Goal: Information Seeking & Learning: Learn about a topic

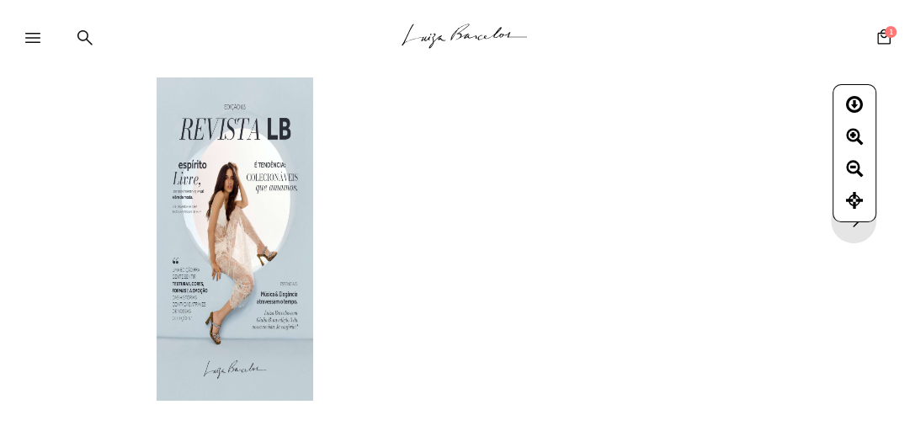
drag, startPoint x: 454, startPoint y: 168, endPoint x: 69, endPoint y: 93, distance: 392.8
click at [449, 168] on div "1 de 102" at bounding box center [455, 198] width 910 height 396
click at [88, 44] on icon at bounding box center [84, 37] width 15 height 16
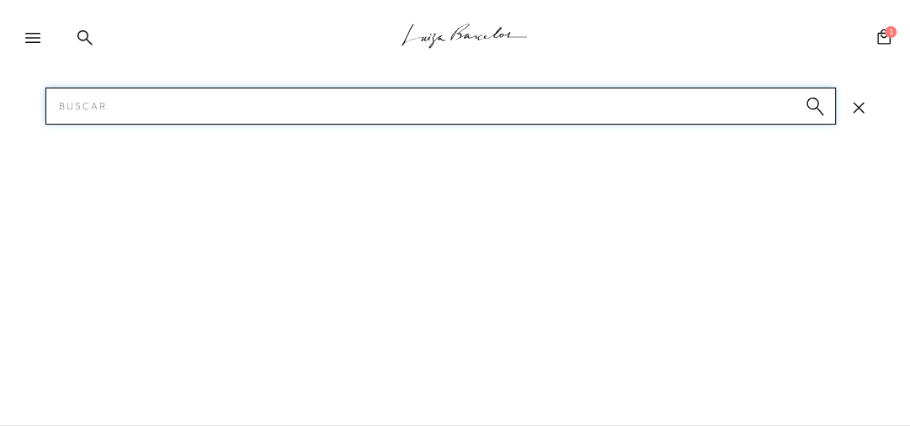
click at [183, 117] on input "Pesquisar" at bounding box center [440, 106] width 790 height 37
type input "FLOR"
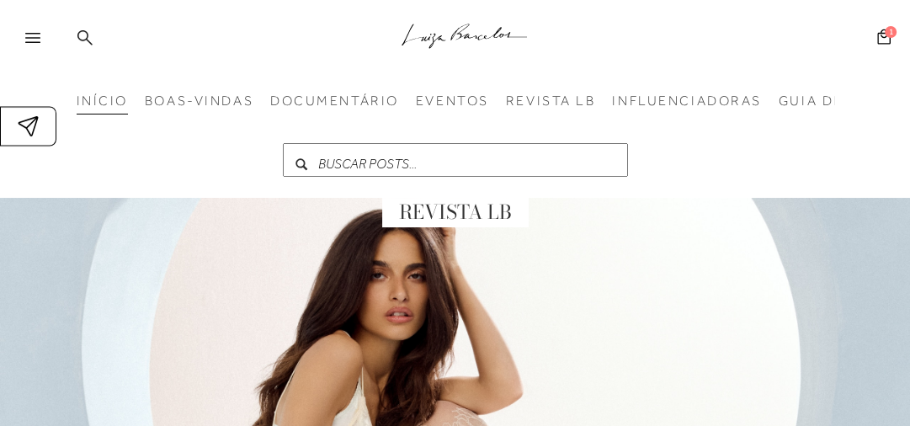
drag, startPoint x: 84, startPoint y: 30, endPoint x: 88, endPoint y: 40, distance: 10.6
click at [84, 30] on icon at bounding box center [84, 36] width 15 height 15
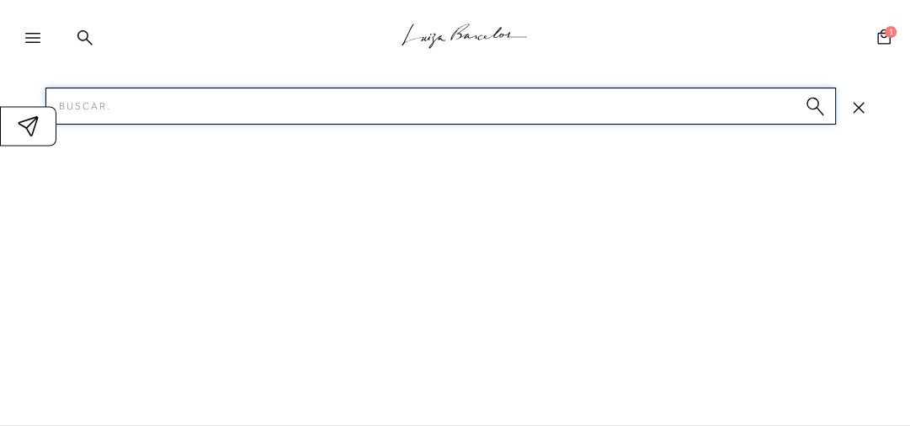
click at [109, 98] on input "Pesquisar" at bounding box center [440, 106] width 790 height 37
type input "FLOR"
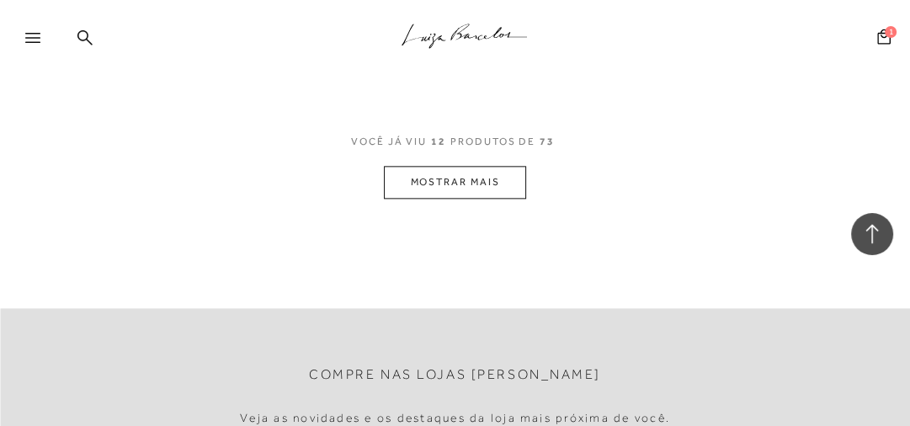
scroll to position [1481, 0]
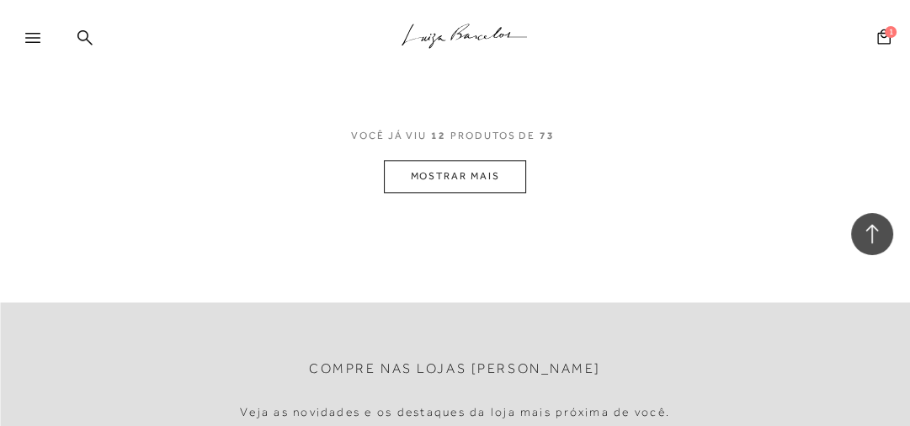
click at [445, 162] on button "MOSTRAR MAIS" at bounding box center [454, 176] width 141 height 33
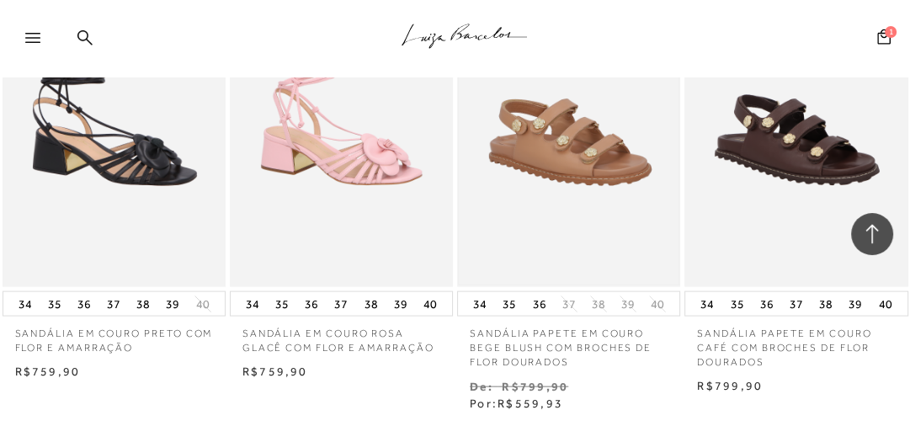
scroll to position [2827, 0]
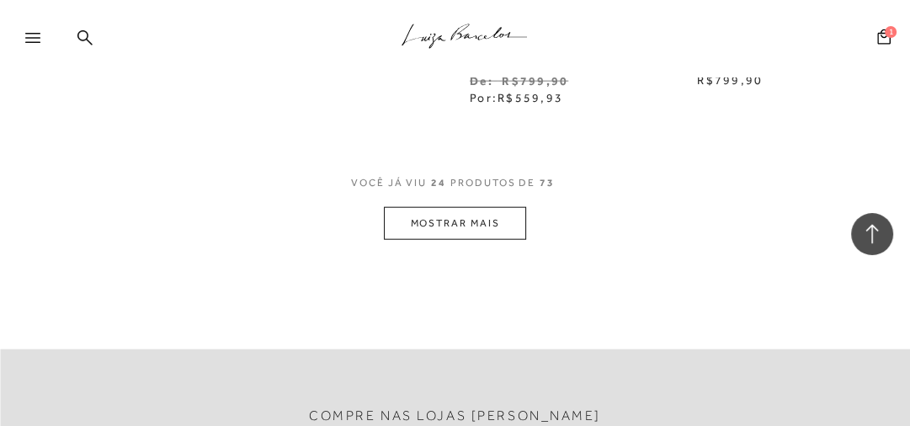
click at [476, 207] on button "MOSTRAR MAIS" at bounding box center [454, 223] width 141 height 33
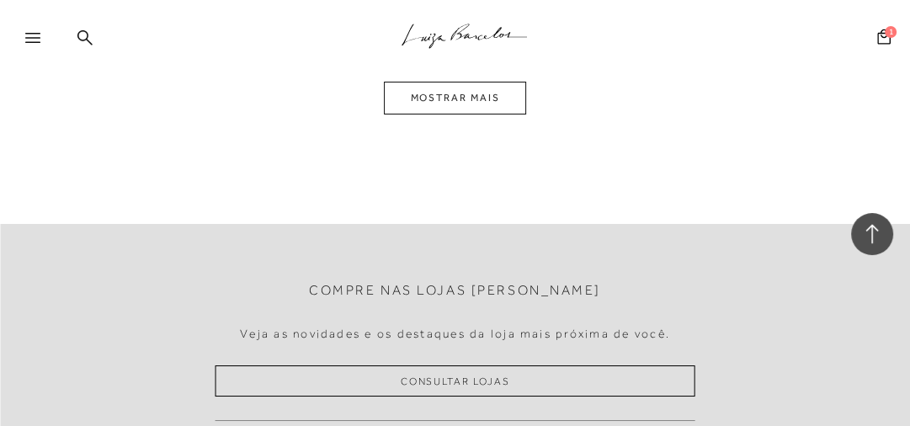
scroll to position [4376, 0]
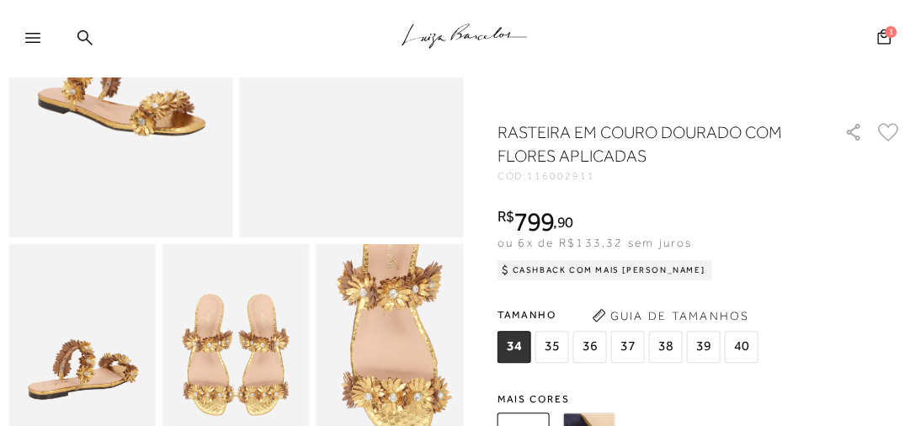
scroll to position [337, 0]
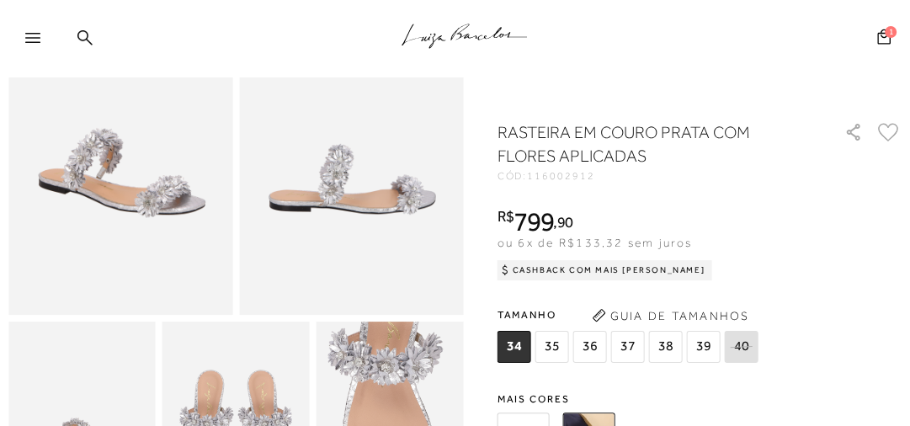
scroll to position [135, 0]
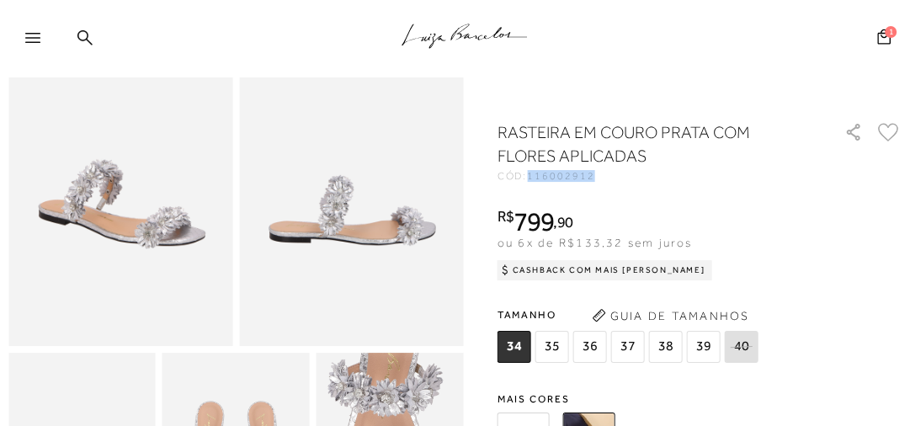
drag, startPoint x: 594, startPoint y: 176, endPoint x: 533, endPoint y: 171, distance: 61.6
click at [533, 171] on span "116002912" at bounding box center [560, 176] width 67 height 12
copy span "116002912"
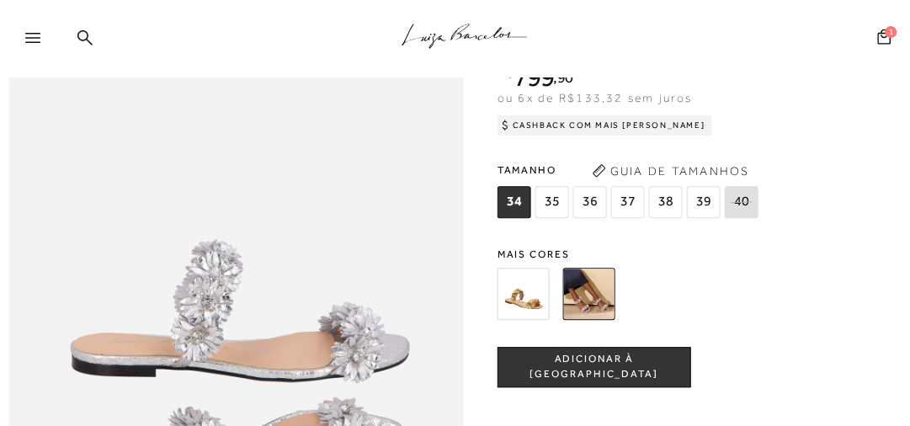
scroll to position [741, 0]
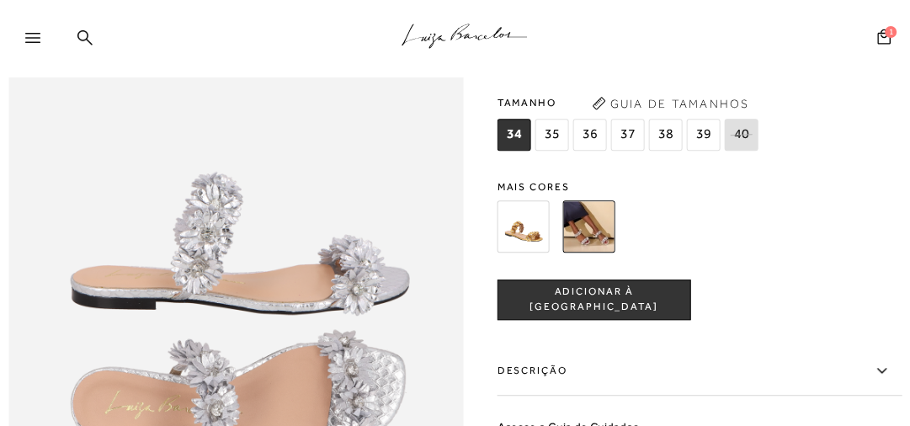
click at [527, 239] on img at bounding box center [523, 225] width 52 height 52
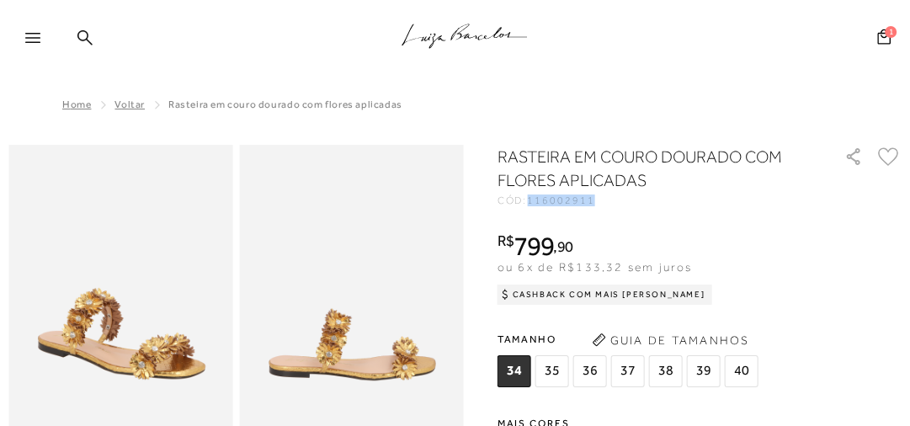
drag, startPoint x: 592, startPoint y: 199, endPoint x: 538, endPoint y: 199, distance: 54.7
click at [534, 202] on div "CÓD: 116002911" at bounding box center [661, 200] width 329 height 10
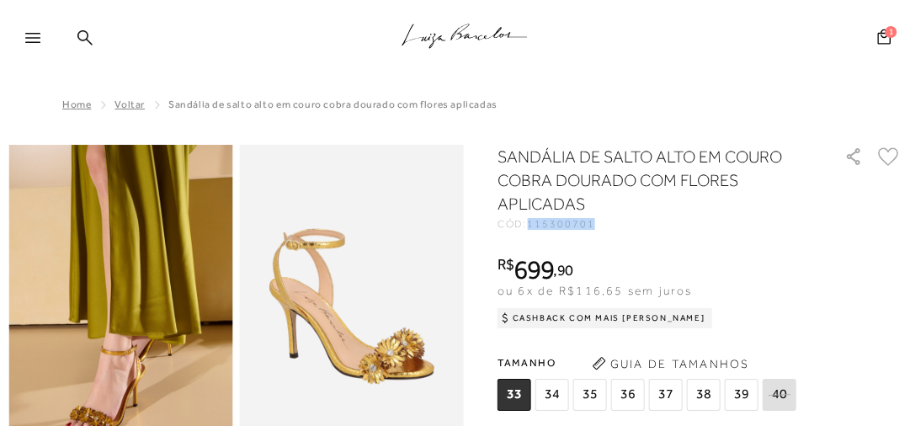
drag, startPoint x: 592, startPoint y: 226, endPoint x: 532, endPoint y: 226, distance: 59.7
click at [532, 226] on span "115300701" at bounding box center [560, 224] width 67 height 12
copy span "115300701"
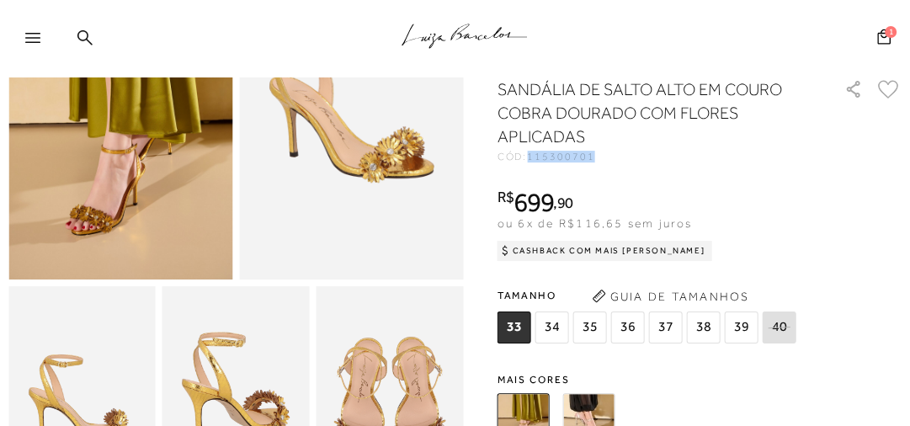
scroll to position [202, 0]
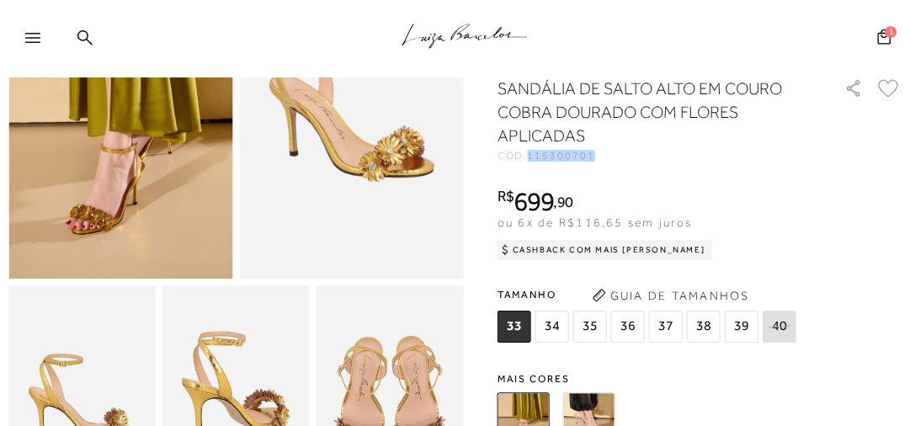
click at [574, 421] on img at bounding box center [589, 418] width 52 height 52
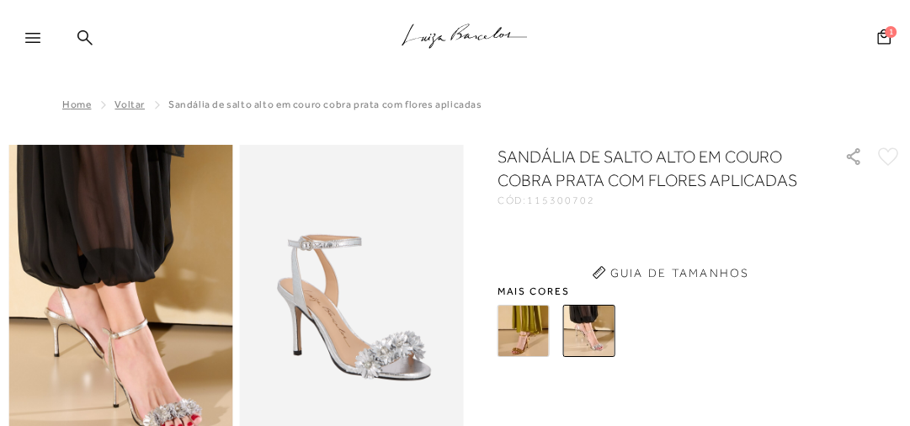
click at [592, 358] on div at bounding box center [679, 331] width 375 height 62
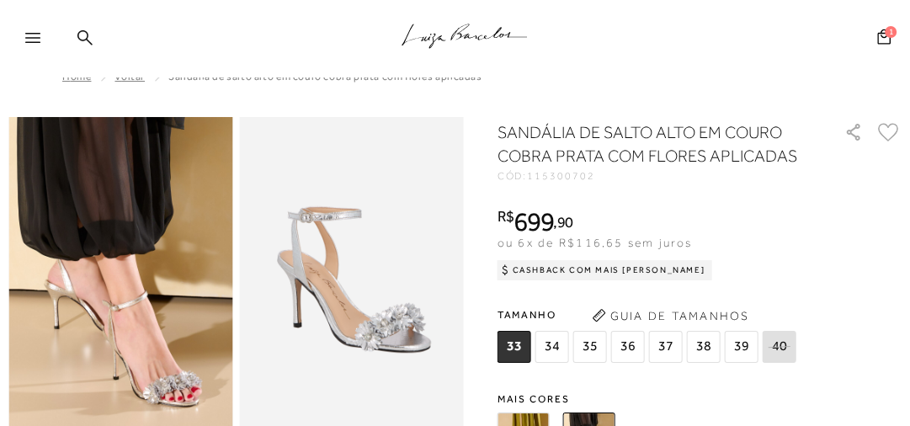
scroll to position [67, 0]
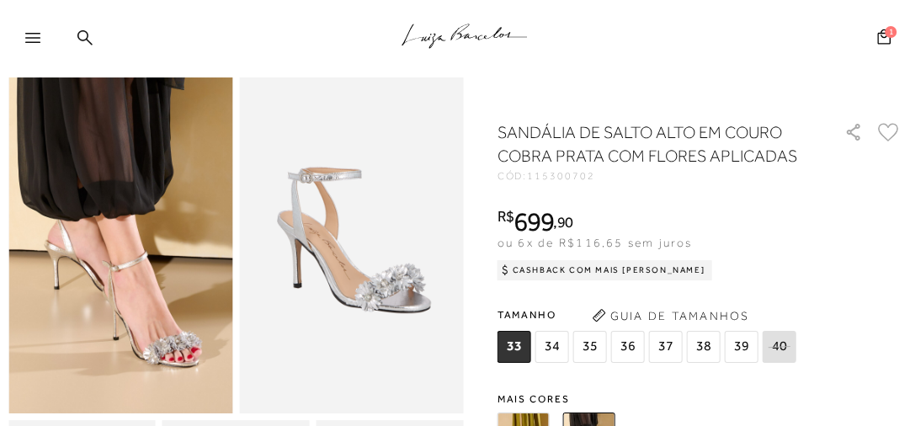
drag, startPoint x: 592, startPoint y: 178, endPoint x: 534, endPoint y: 175, distance: 59.0
click at [532, 175] on span "115300702" at bounding box center [560, 176] width 67 height 12
copy span "115300702"
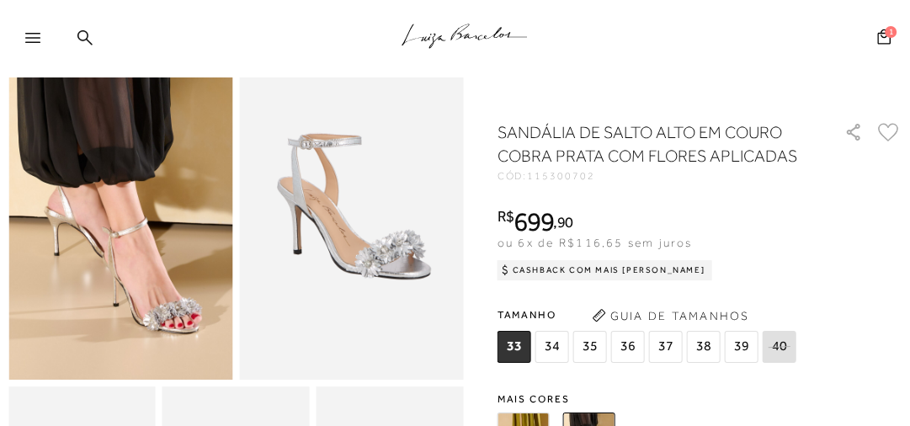
scroll to position [135, 0]
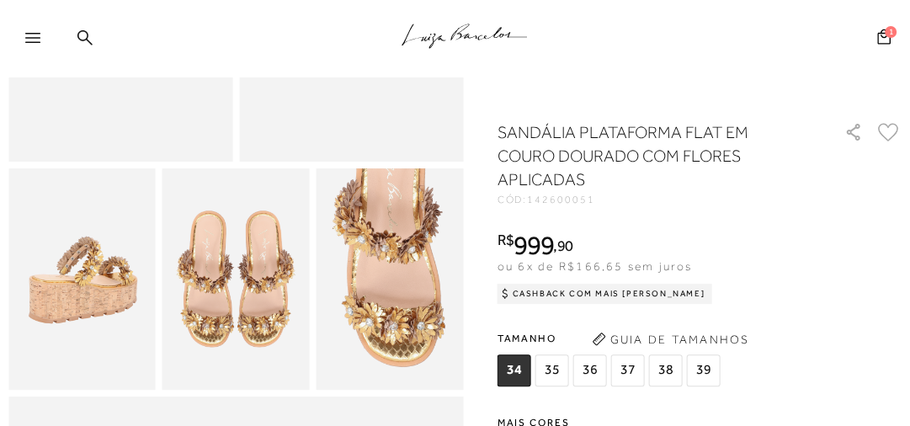
scroll to position [404, 0]
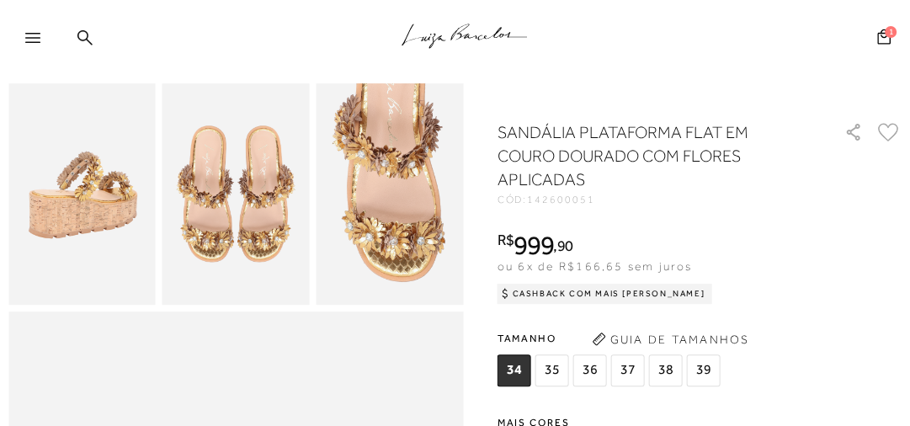
drag, startPoint x: 598, startPoint y: 413, endPoint x: 582, endPoint y: 413, distance: 16.0
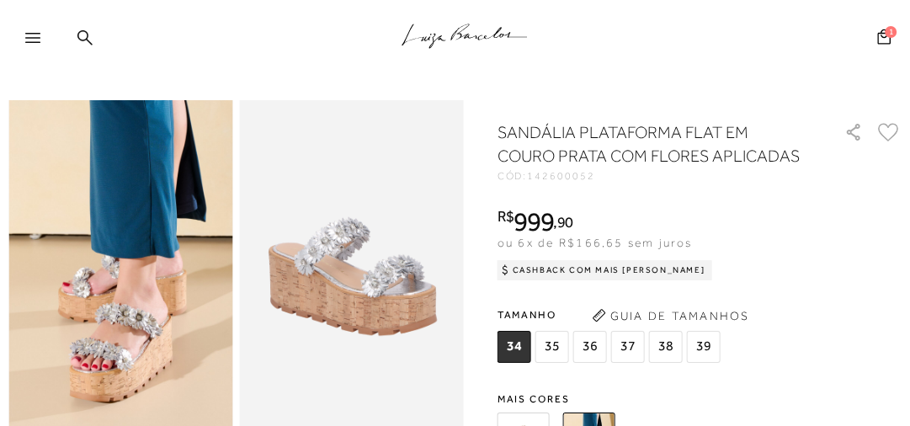
scroll to position [76, 0]
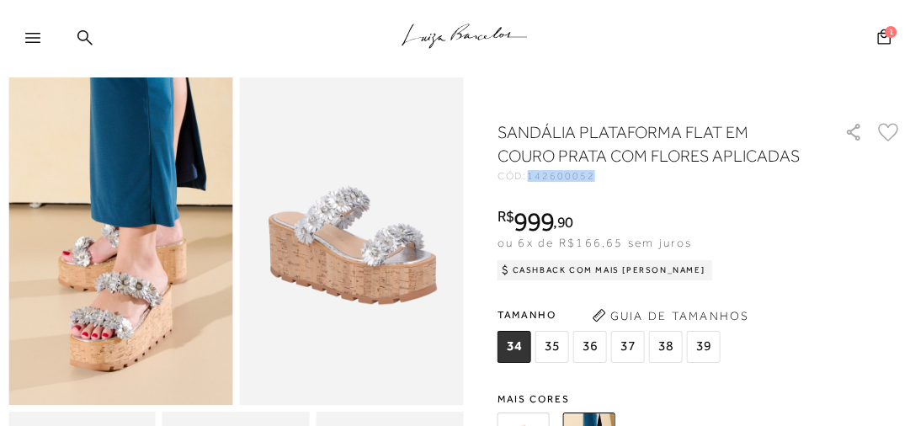
drag, startPoint x: 585, startPoint y: 178, endPoint x: 530, endPoint y: 175, distance: 54.8
click at [530, 175] on span "142600052" at bounding box center [560, 176] width 67 height 12
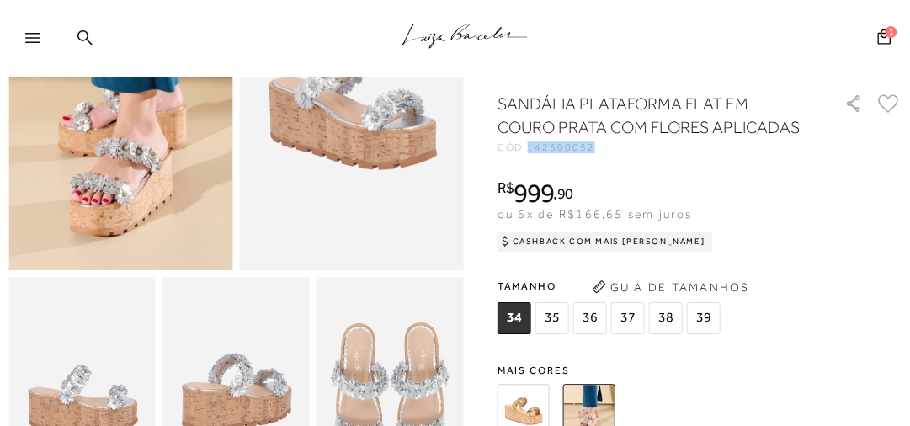
scroll to position [278, 0]
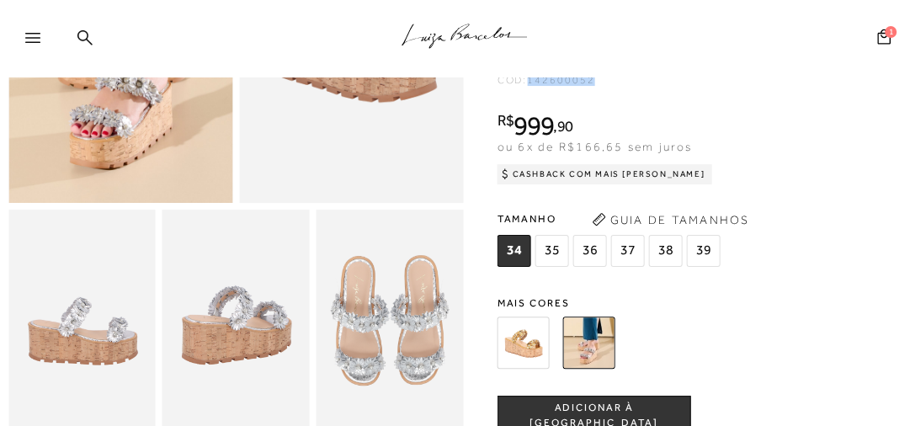
click at [521, 346] on img at bounding box center [523, 342] width 52 height 52
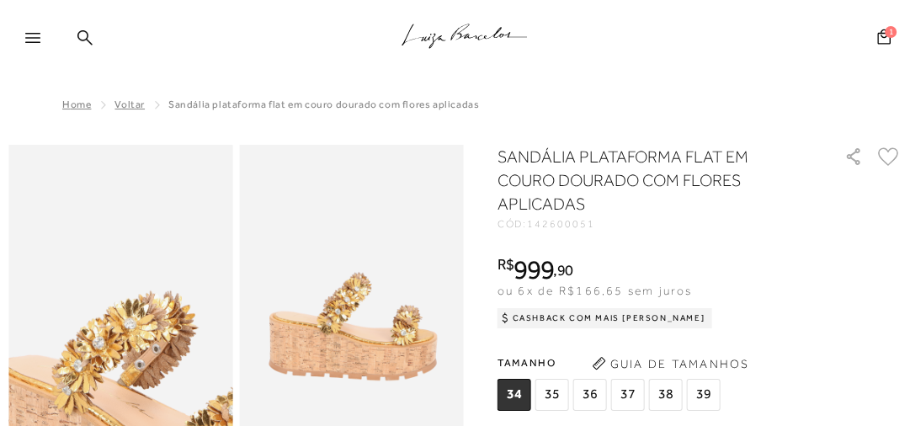
drag, startPoint x: 79, startPoint y: 219, endPoint x: 555, endPoint y: 97, distance: 491.7
click at [555, 97] on div "Home Voltar SANDÁLIA PLATAFORMA FLAT EM COURO DOURADO COM FLORES APLICADAS" at bounding box center [454, 106] width 893 height 44
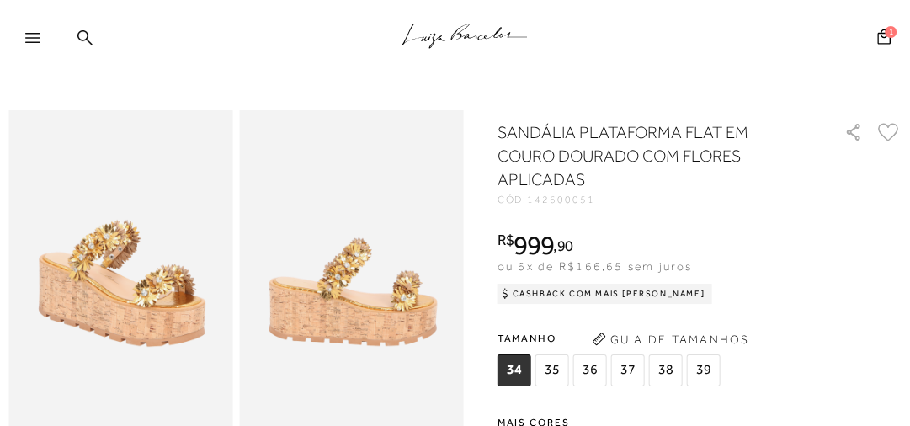
scroll to position [67, 0]
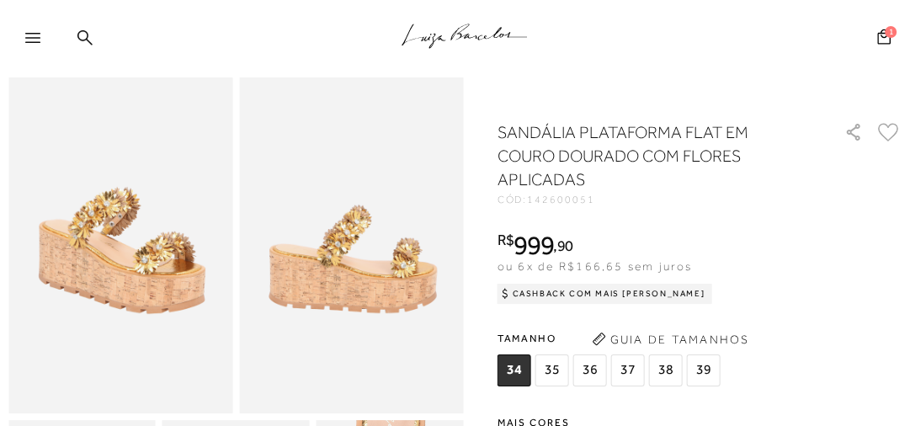
click at [862, 231] on div "R$ 999 , 90 ou 6x de R$166,65 sem juros Cashback com Mais [PERSON_NAME] R$999,90" at bounding box center [699, 264] width 405 height 67
click at [40, 37] on icon at bounding box center [32, 38] width 15 height 10
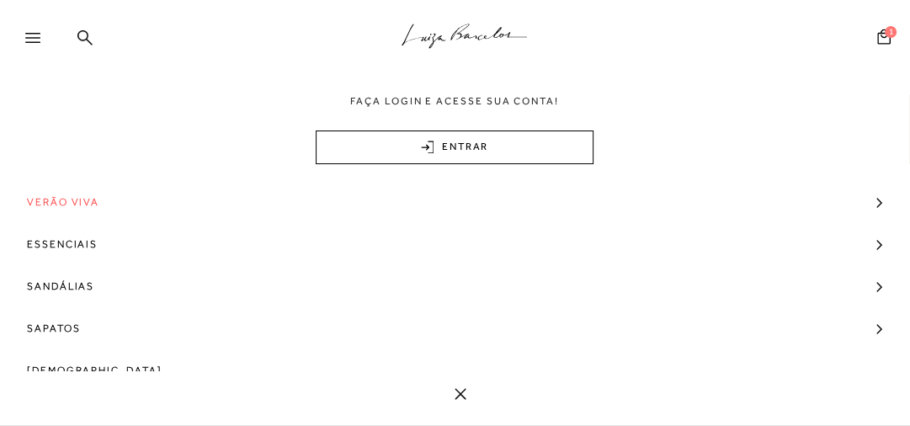
click at [64, 199] on span "Verão Viva" at bounding box center [63, 202] width 72 height 42
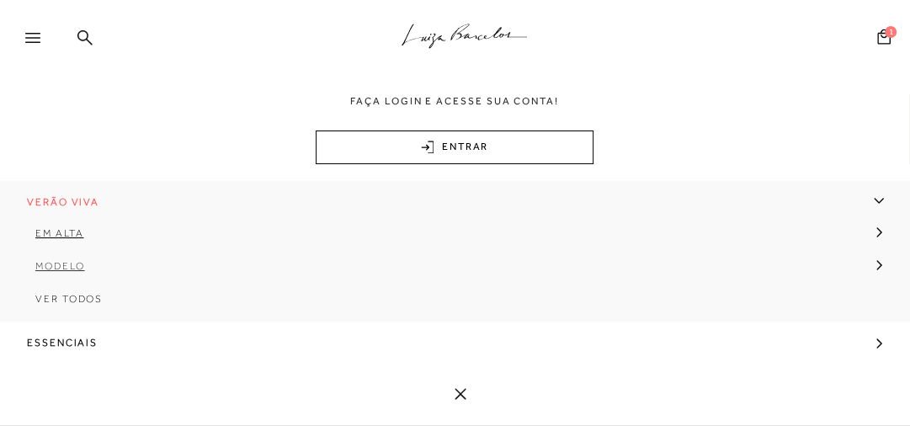
click at [76, 266] on span "Modelo" at bounding box center [60, 266] width 50 height 12
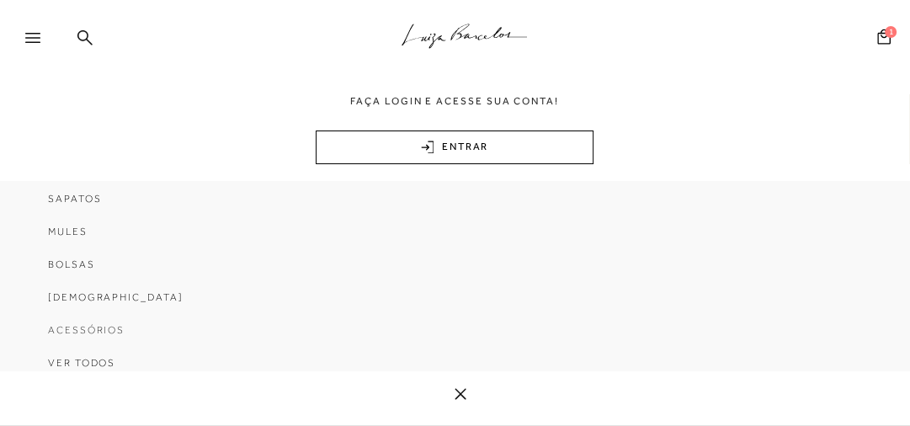
scroll to position [135, 0]
click at [81, 264] on span "Bolsas" at bounding box center [71, 263] width 47 height 12
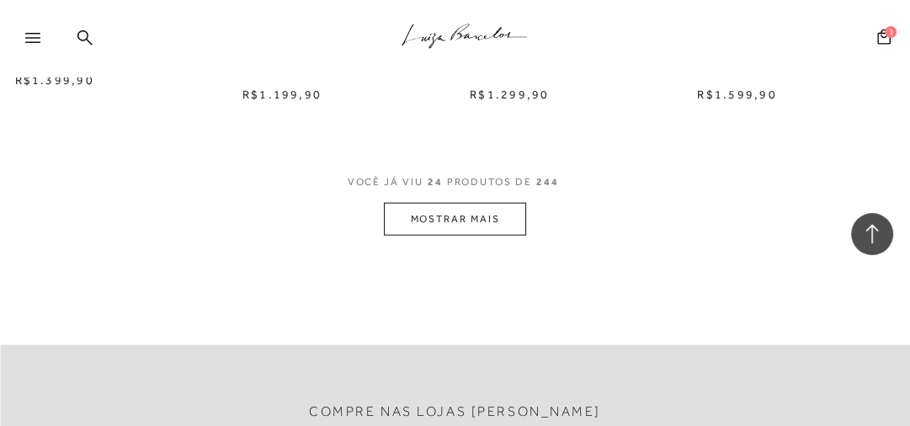
scroll to position [2760, 0]
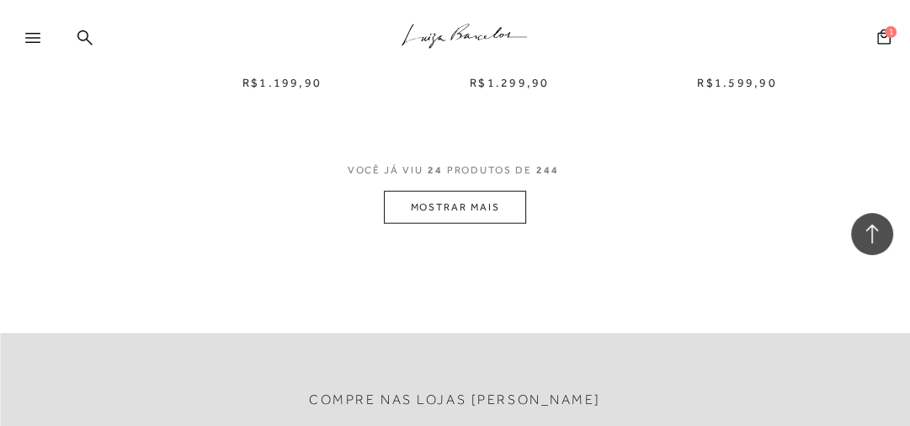
click at [446, 207] on button "MOSTRAR MAIS" at bounding box center [454, 207] width 141 height 33
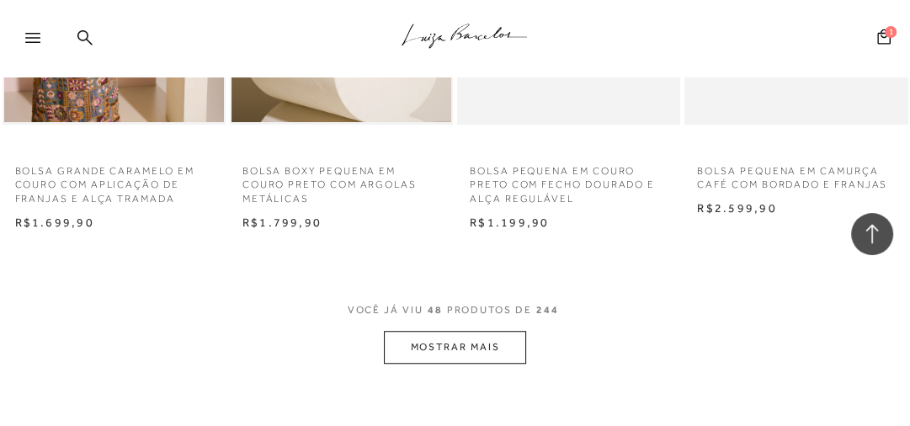
scroll to position [5453, 0]
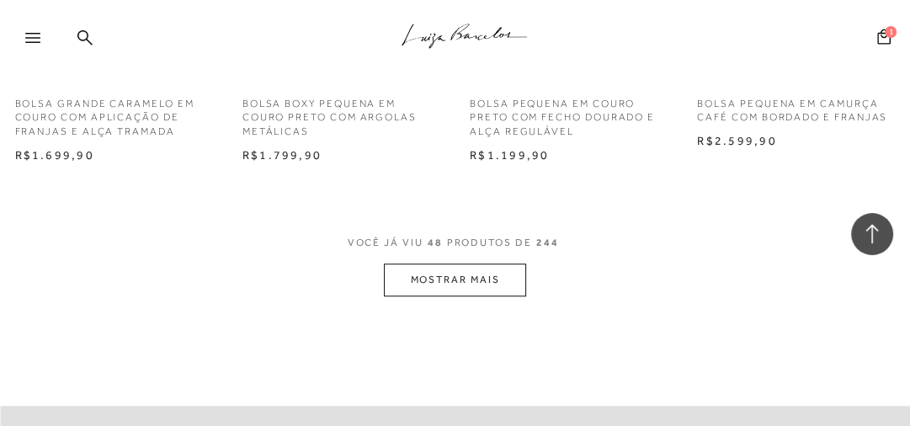
click at [466, 284] on button "MOSTRAR MAIS" at bounding box center [454, 279] width 141 height 33
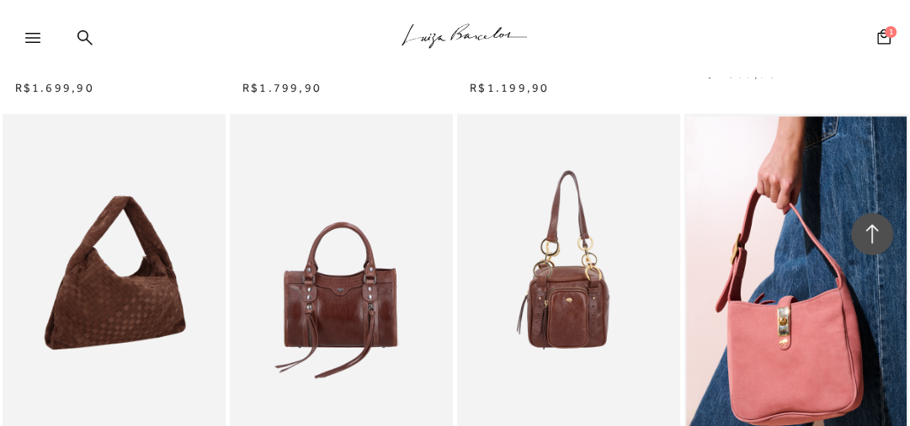
scroll to position [5588, 0]
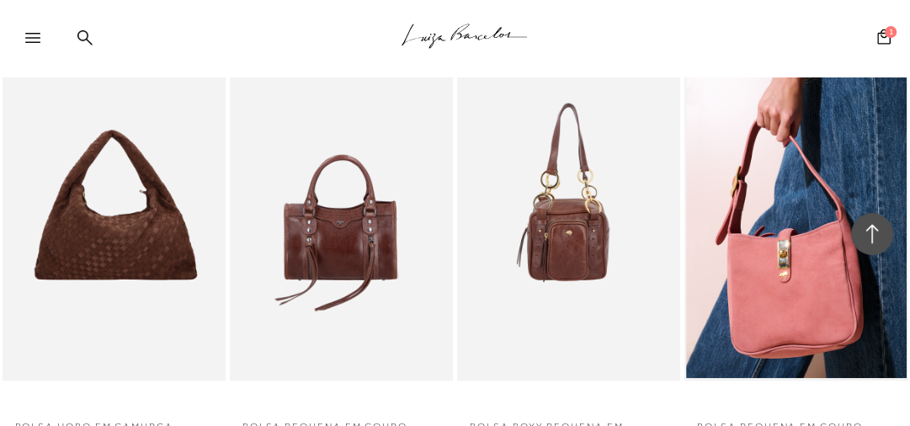
click at [36, 37] on icon at bounding box center [32, 38] width 15 height 10
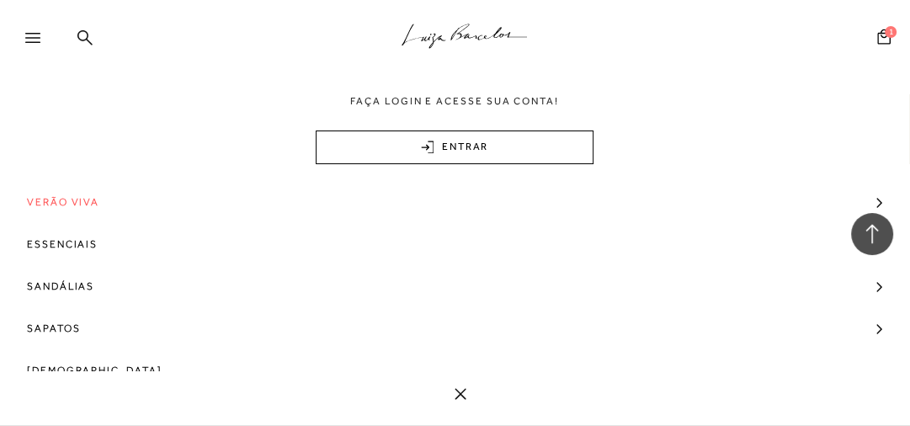
click at [71, 202] on span "Verão Viva" at bounding box center [63, 202] width 72 height 42
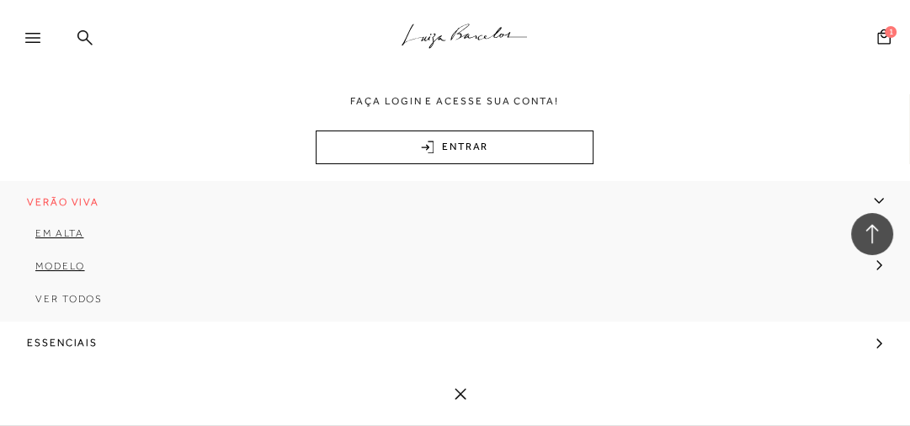
click at [444, 35] on icon ".a{fill-rule:evenodd;stroke:#000!important;stroke-width:0!important;}" at bounding box center [464, 36] width 126 height 35
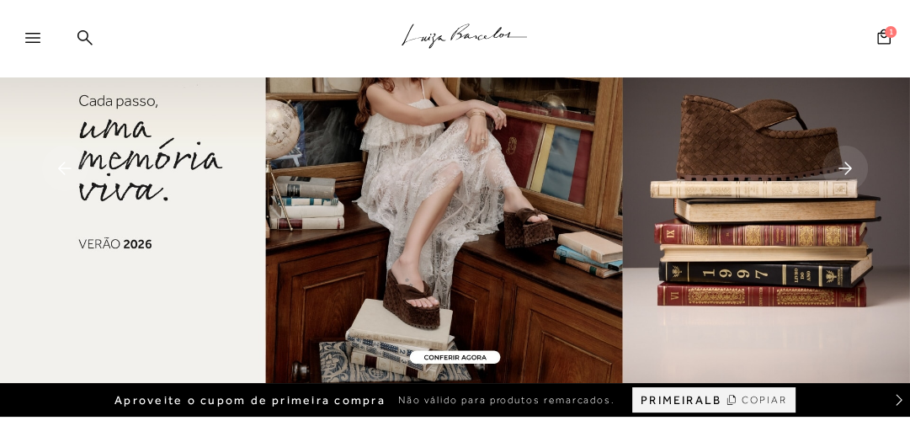
scroll to position [67, 0]
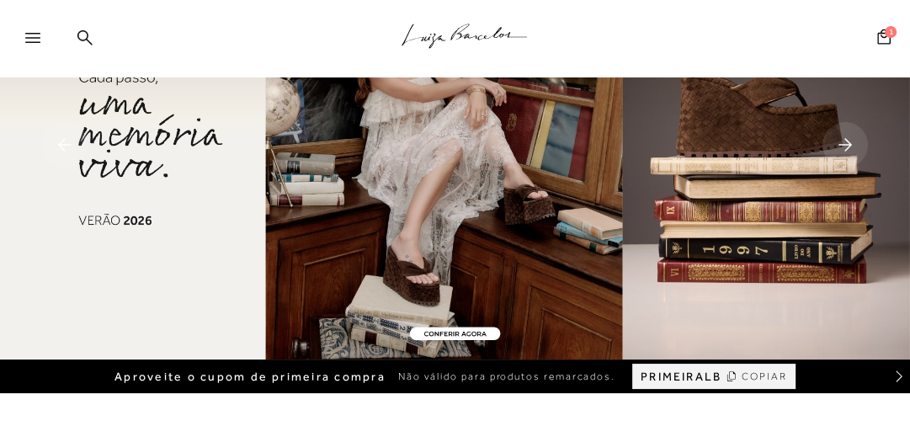
click at [463, 169] on img at bounding box center [455, 146] width 910 height 427
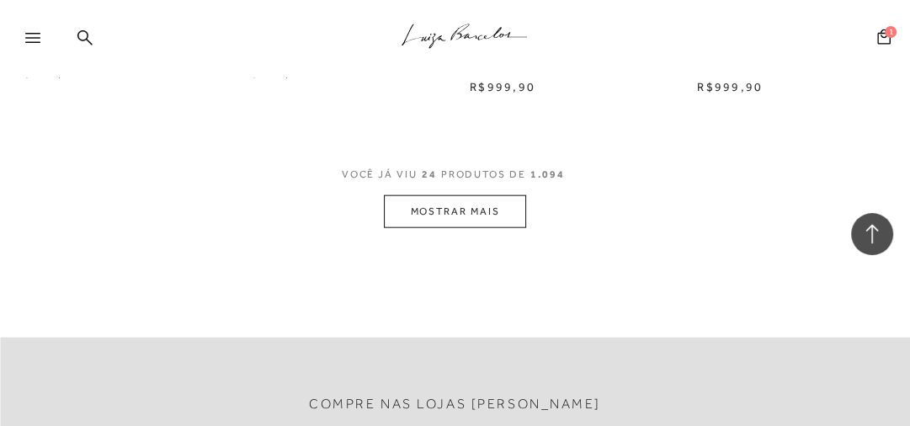
scroll to position [2760, 0]
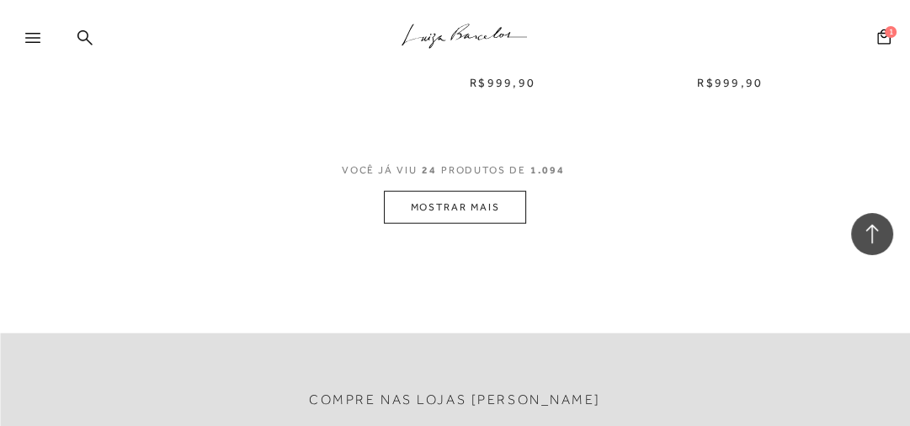
click at [458, 215] on button "MOSTRAR MAIS" at bounding box center [454, 207] width 141 height 33
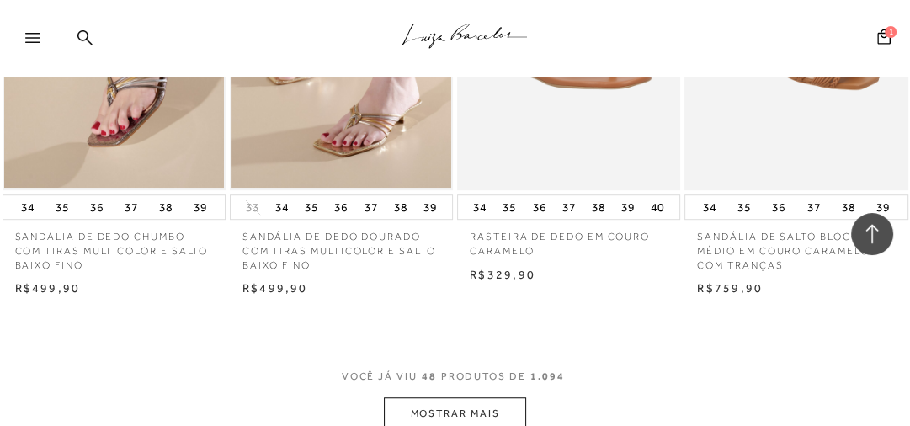
scroll to position [5385, 0]
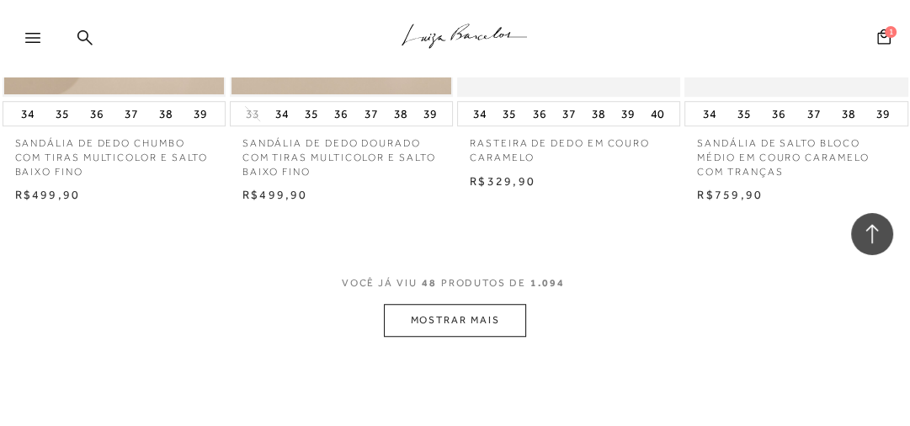
click at [467, 308] on button "MOSTRAR MAIS" at bounding box center [454, 320] width 141 height 33
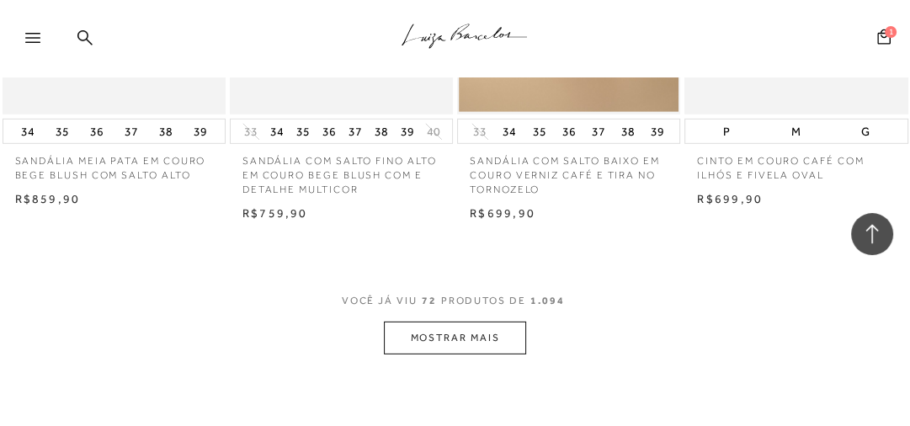
scroll to position [8145, 0]
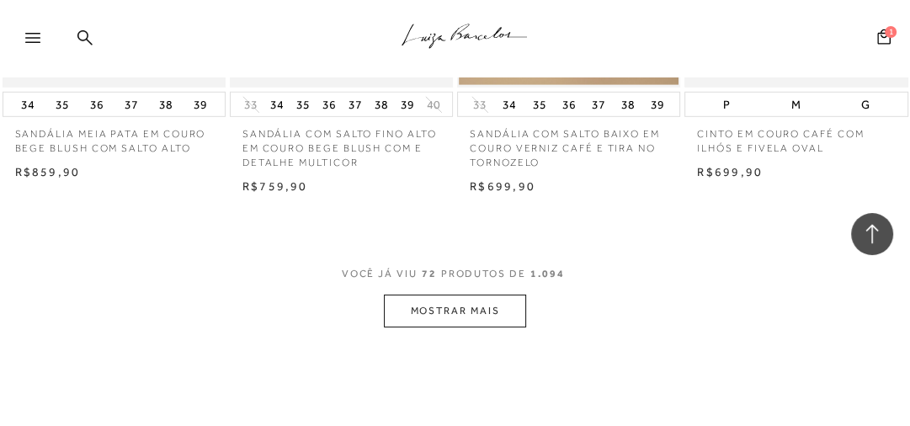
click at [432, 308] on button "MOSTRAR MAIS" at bounding box center [454, 311] width 141 height 33
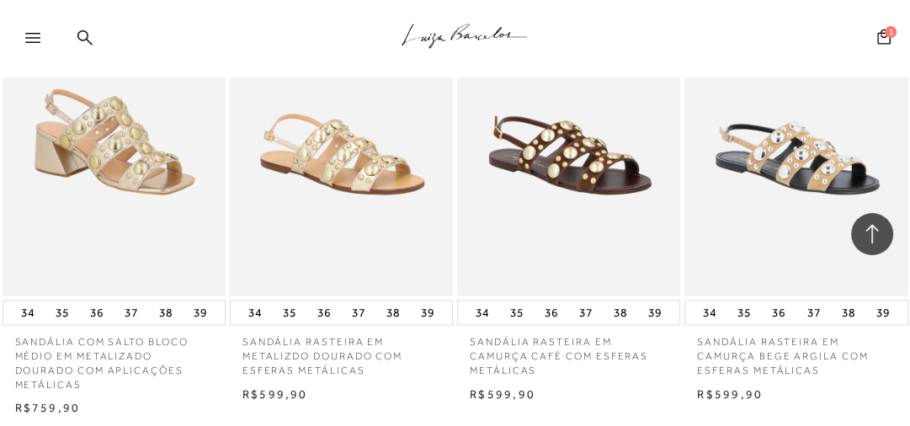
scroll to position [10703, 0]
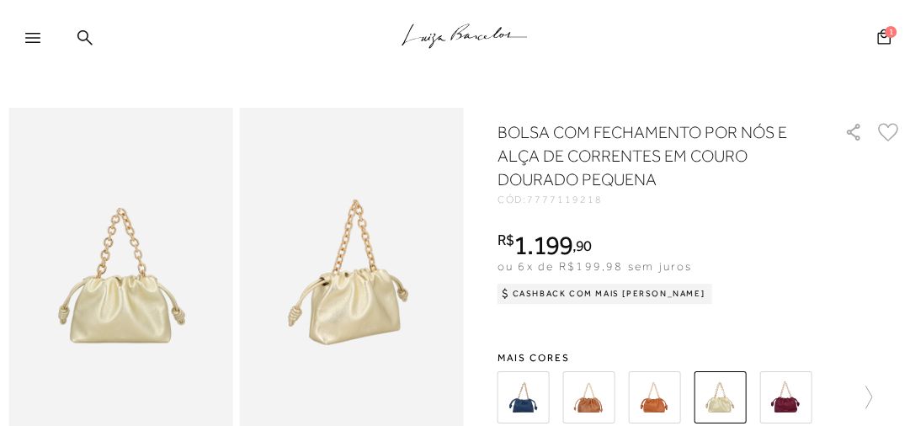
scroll to position [67, 0]
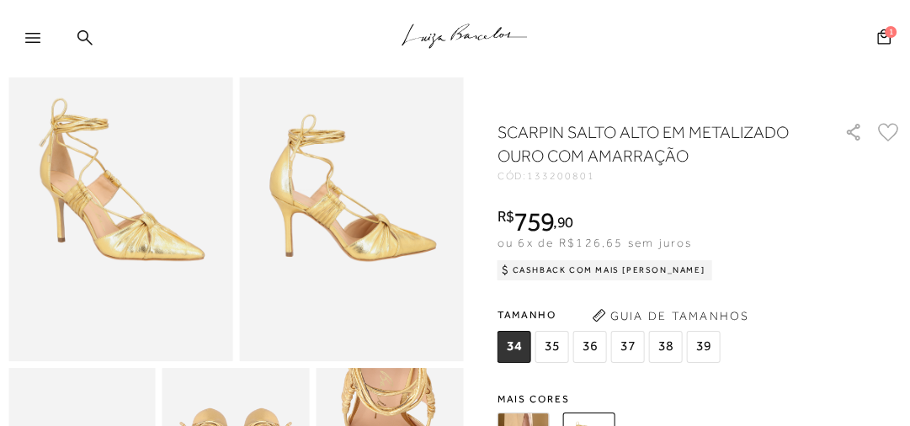
scroll to position [135, 0]
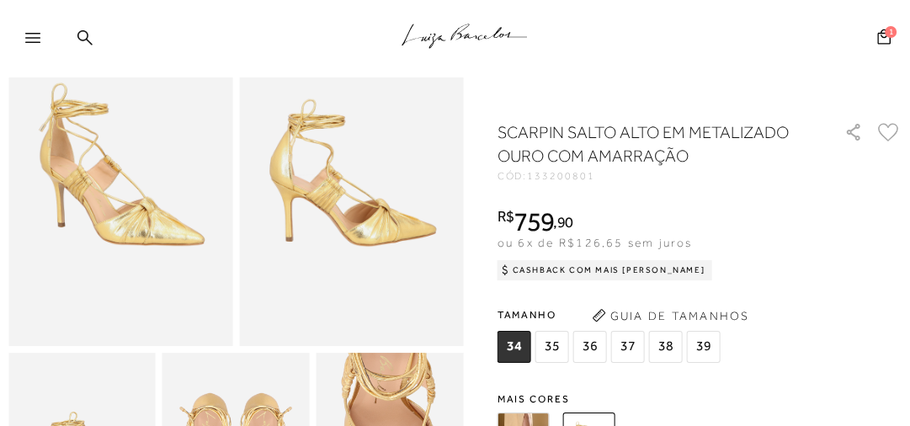
drag, startPoint x: 88, startPoint y: 40, endPoint x: 105, endPoint y: 61, distance: 26.8
click at [88, 40] on icon at bounding box center [84, 36] width 15 height 15
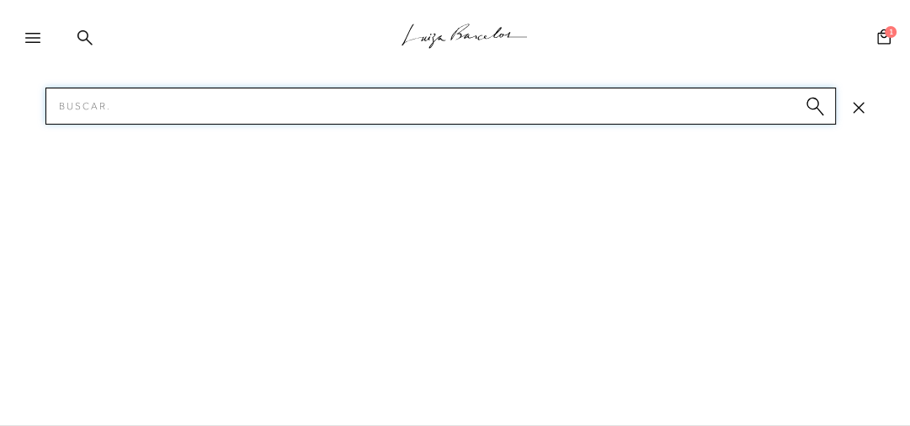
click at [100, 104] on input "Pesquisar" at bounding box center [440, 106] width 790 height 37
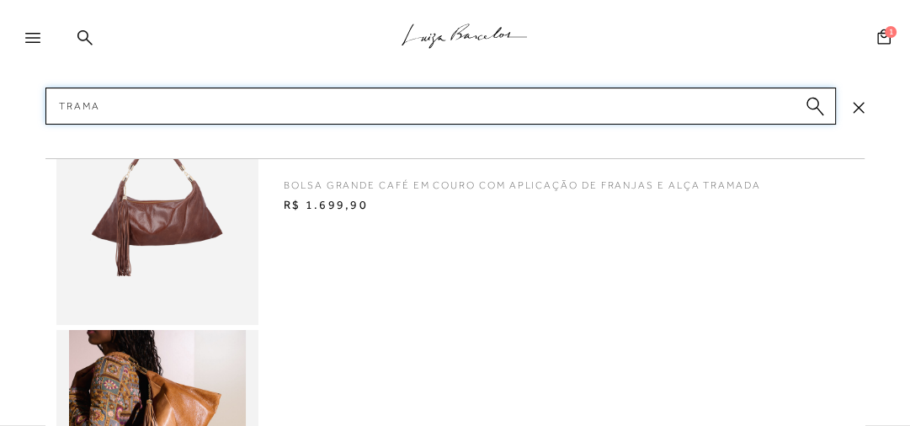
type input "TRAMA"
click at [815, 104] on circle "submit" at bounding box center [812, 104] width 12 height 12
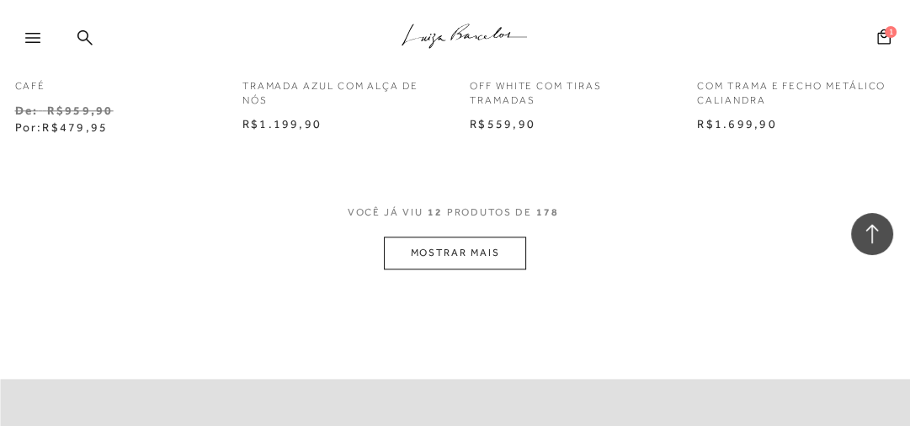
scroll to position [1414, 0]
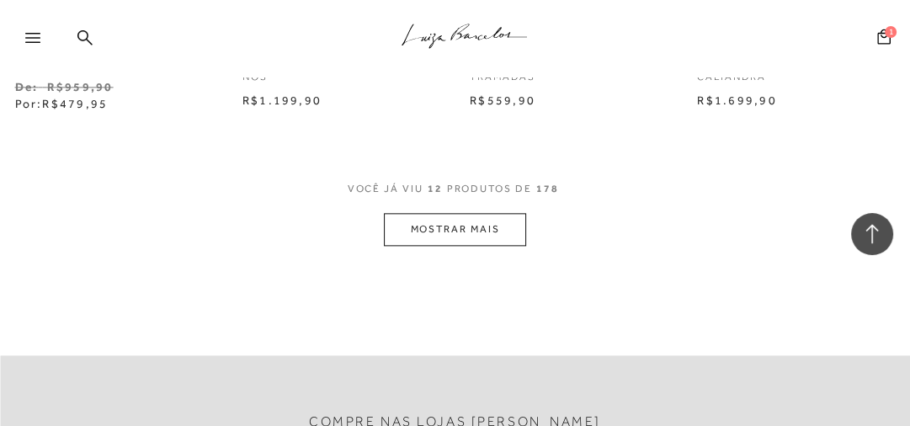
click at [485, 226] on button "MOSTRAR MAIS" at bounding box center [454, 229] width 141 height 33
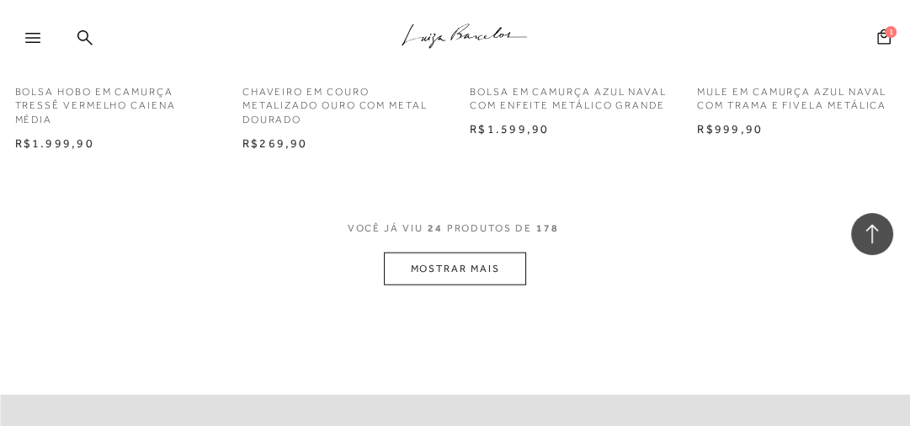
scroll to position [2760, 0]
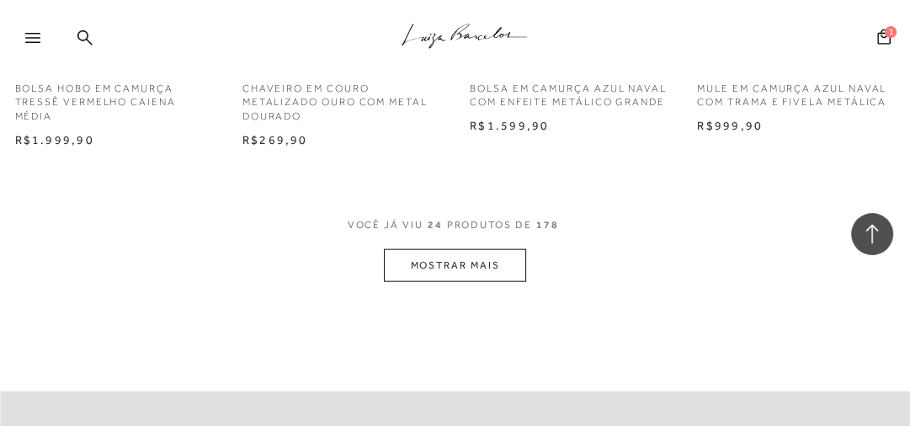
click at [471, 263] on button "MOSTRAR MAIS" at bounding box center [454, 265] width 141 height 33
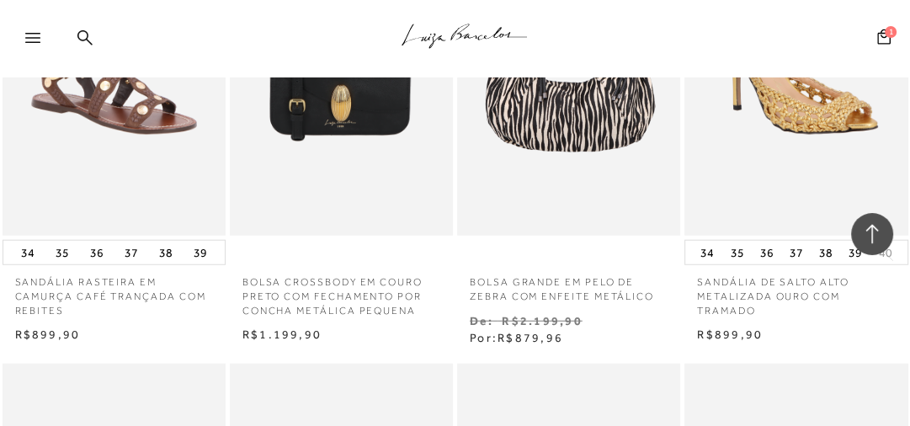
scroll to position [3029, 0]
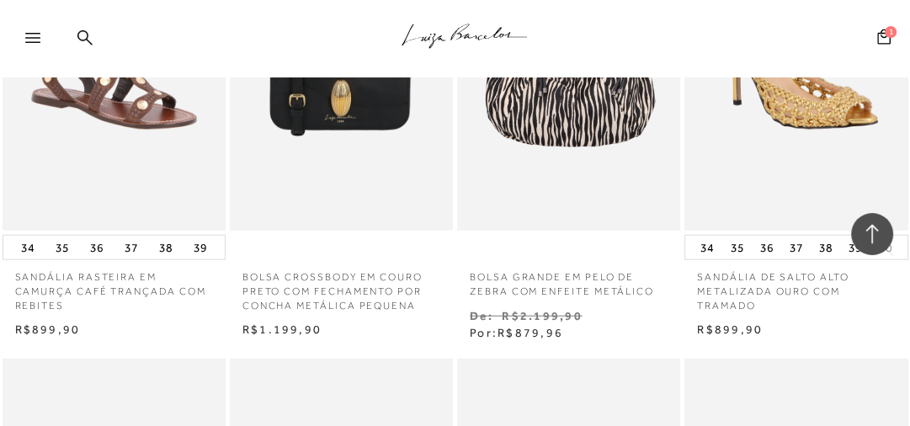
click at [541, 28] on div ".a{fill-rule:evenodd;stroke:#000!important;stroke-width:0!important;}" at bounding box center [483, 38] width 854 height 77
click at [481, 29] on icon ".a{fill-rule:evenodd;stroke:#000!important;stroke-width:0!important;}" at bounding box center [464, 36] width 126 height 35
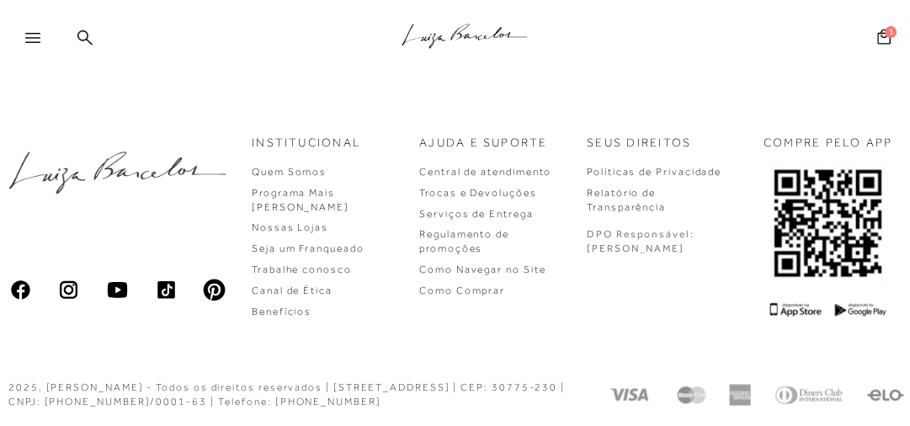
scroll to position [670, 0]
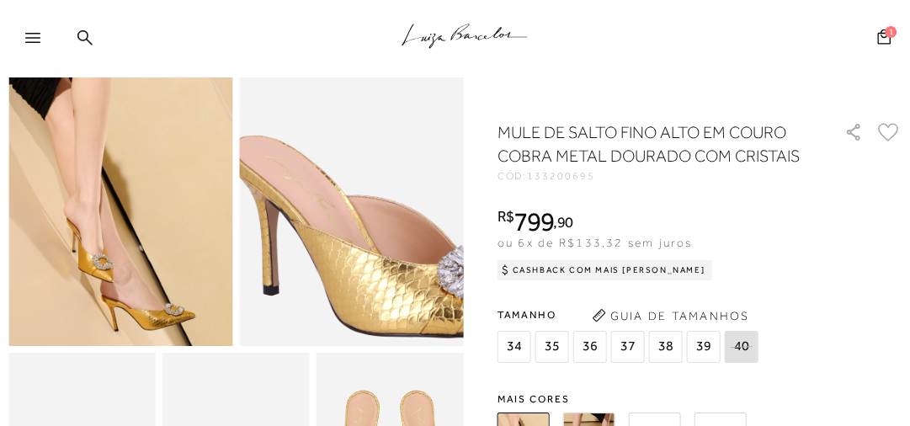
drag, startPoint x: 0, startPoint y: 0, endPoint x: 445, endPoint y: 345, distance: 563.2
click at [445, 345] on img at bounding box center [394, 203] width 449 height 672
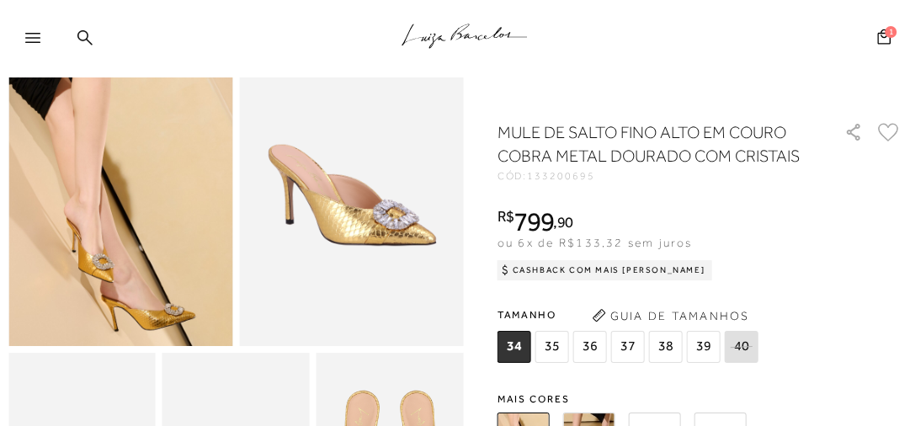
click at [417, 269] on img at bounding box center [351, 178] width 224 height 336
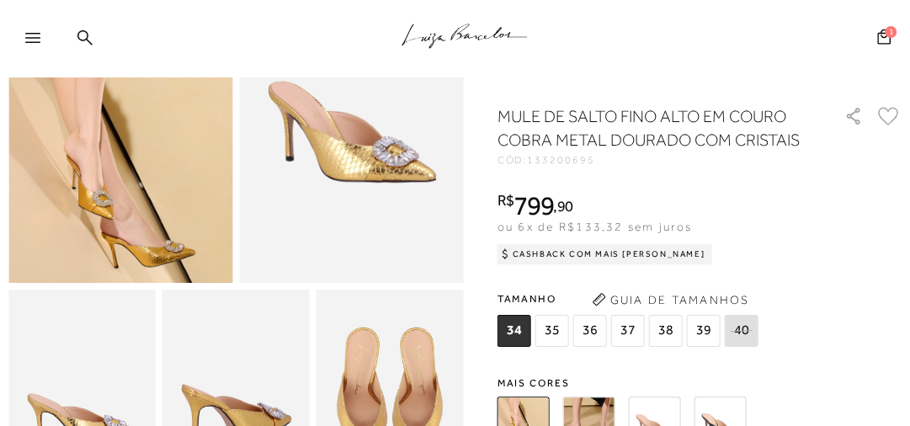
scroll to position [202, 0]
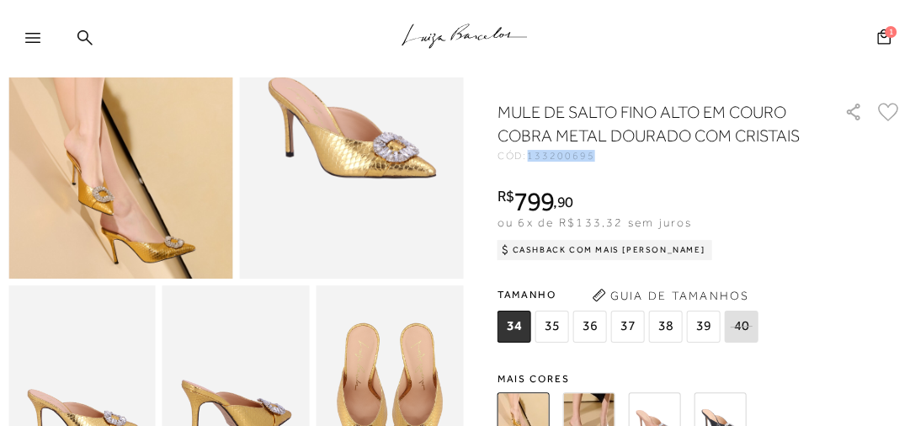
drag, startPoint x: 594, startPoint y: 170, endPoint x: 532, endPoint y: 163, distance: 62.6
click at [532, 161] on div "CÓD: 133200695" at bounding box center [661, 156] width 329 height 10
copy span "133200695"
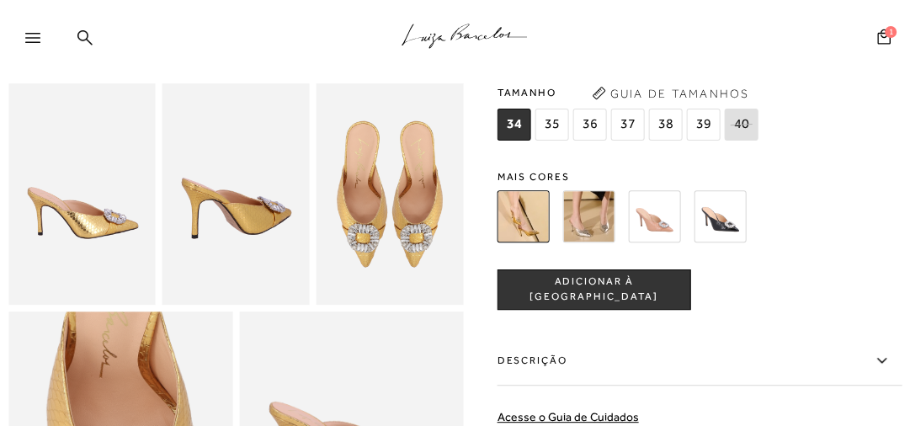
click at [597, 238] on img at bounding box center [589, 216] width 52 height 52
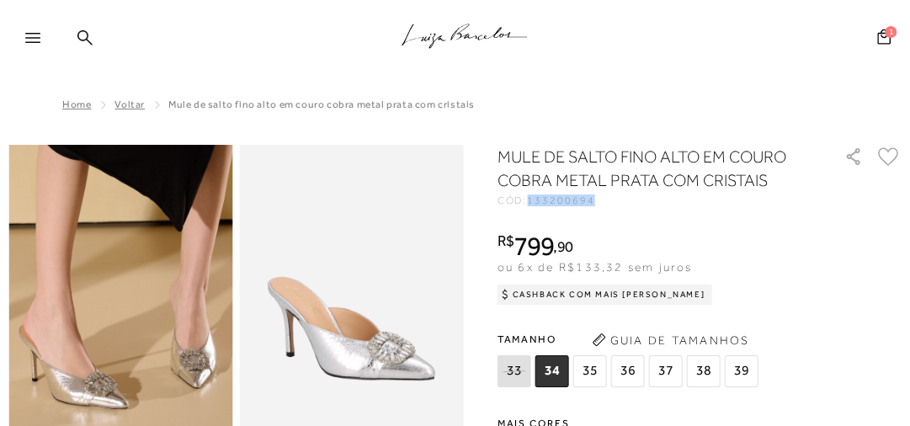
drag, startPoint x: 593, startPoint y: 197, endPoint x: 534, endPoint y: 196, distance: 59.8
click at [534, 196] on span "133200694" at bounding box center [560, 200] width 67 height 12
copy span "133200694"
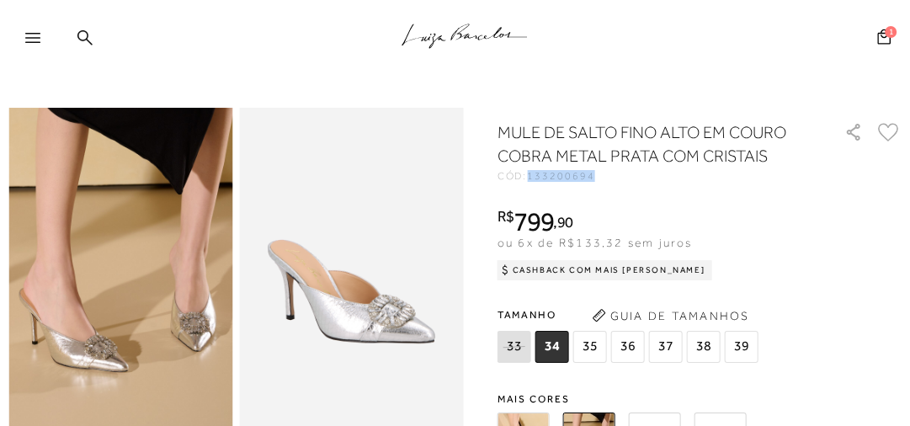
scroll to position [67, 0]
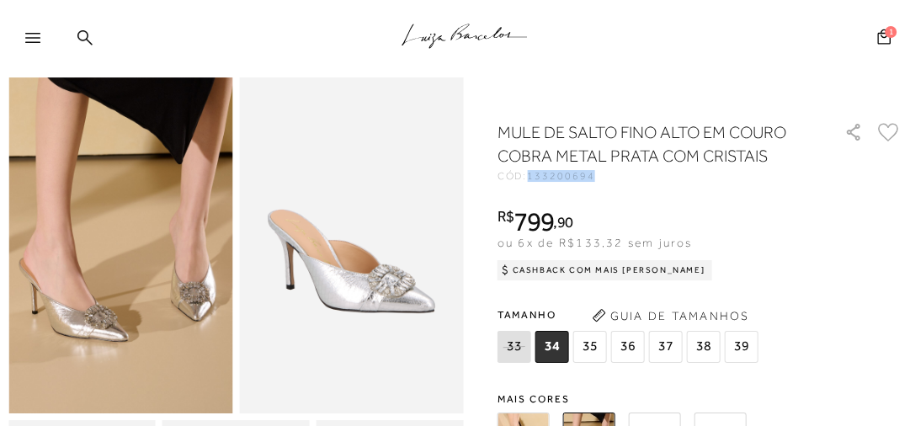
copy span "133200694"
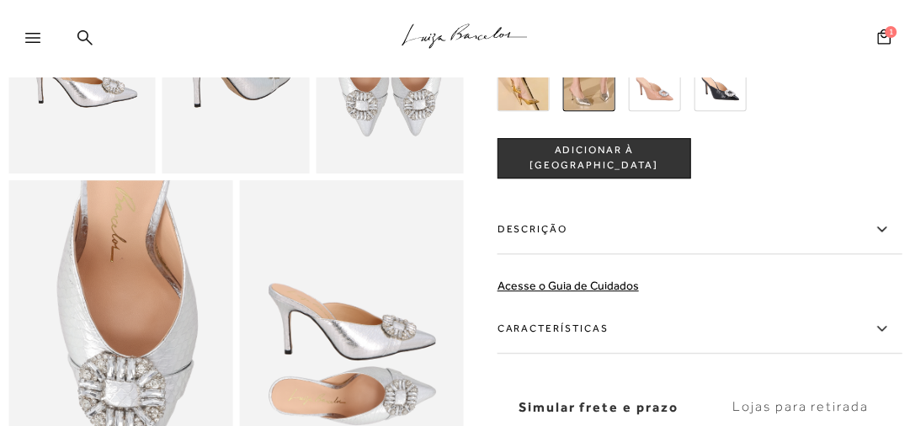
scroll to position [539, 0]
